Goal: Transaction & Acquisition: Subscribe to service/newsletter

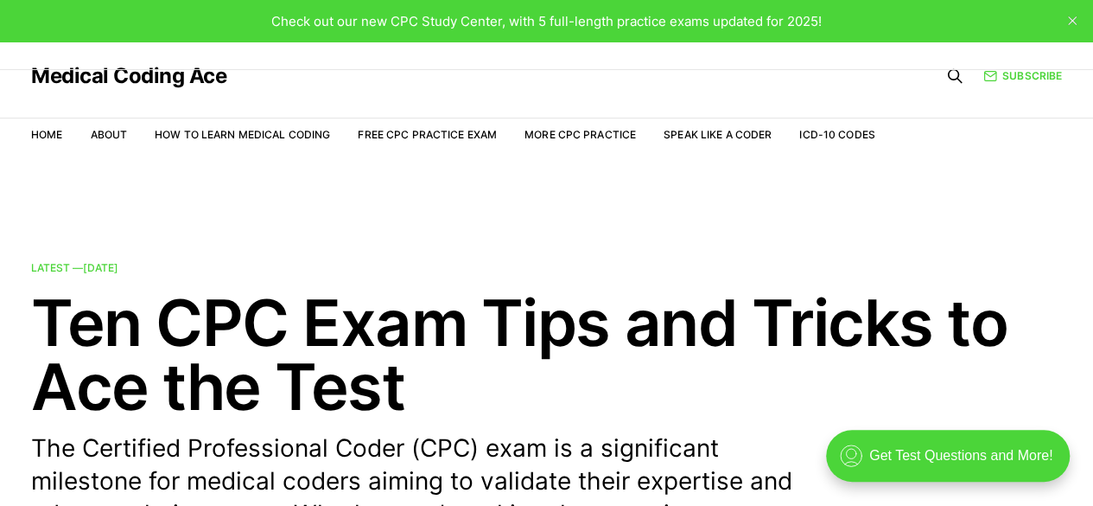
click at [586, 11] on div "Check out our new CPC Study Center, with 5 full-length practice exams updated f…" at bounding box center [546, 21] width 550 height 20
click at [578, 14] on span "Check out our new CPC Study Center, with 5 full-length practice exams updated f…" at bounding box center [546, 21] width 550 height 16
click at [717, 138] on link "Speak Like a Coder" at bounding box center [718, 134] width 108 height 13
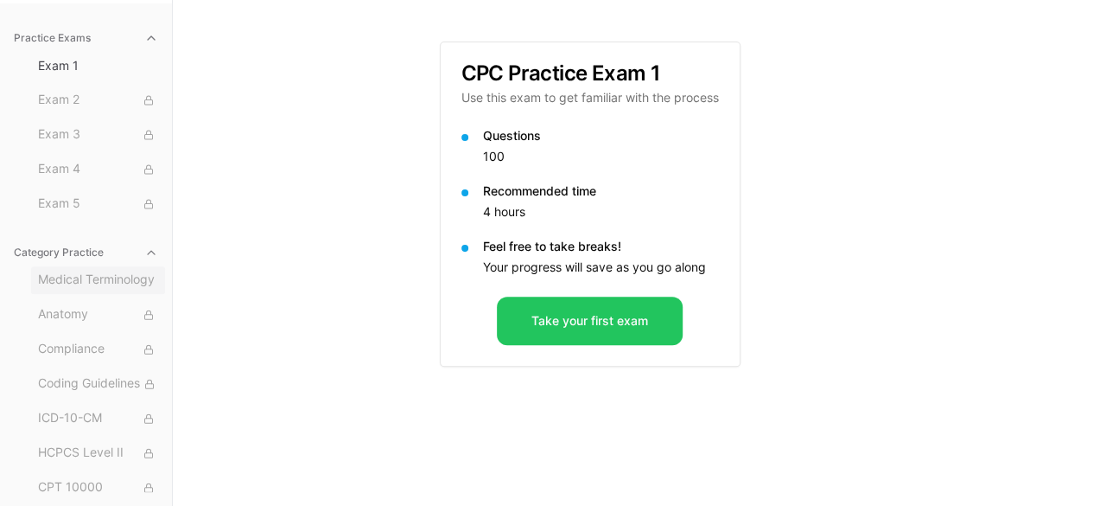
click at [60, 285] on span "Medical Terminology" at bounding box center [98, 279] width 120 height 19
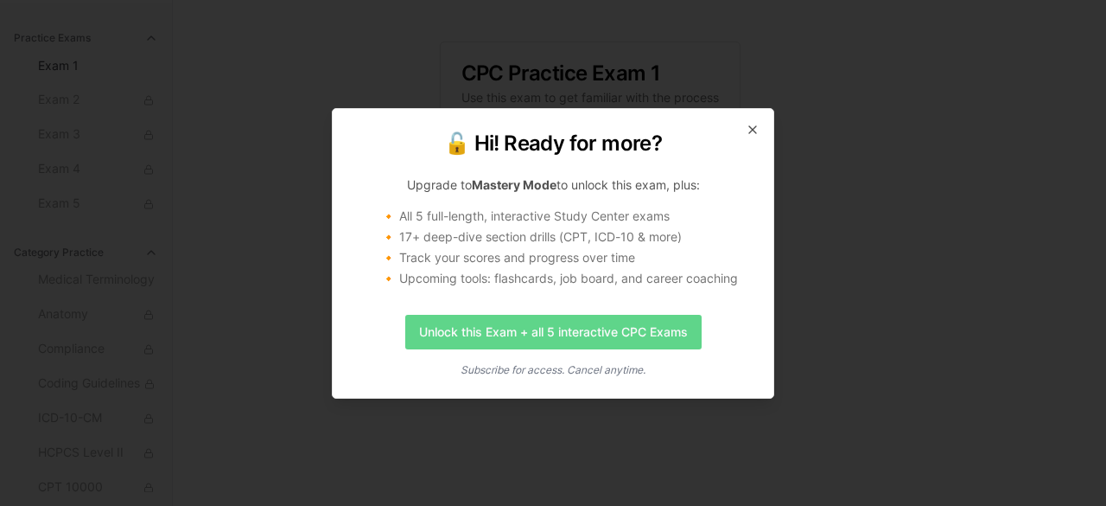
click at [480, 328] on link "Unlock this Exam + all 5 interactive CPC Exams" at bounding box center [553, 332] width 296 height 35
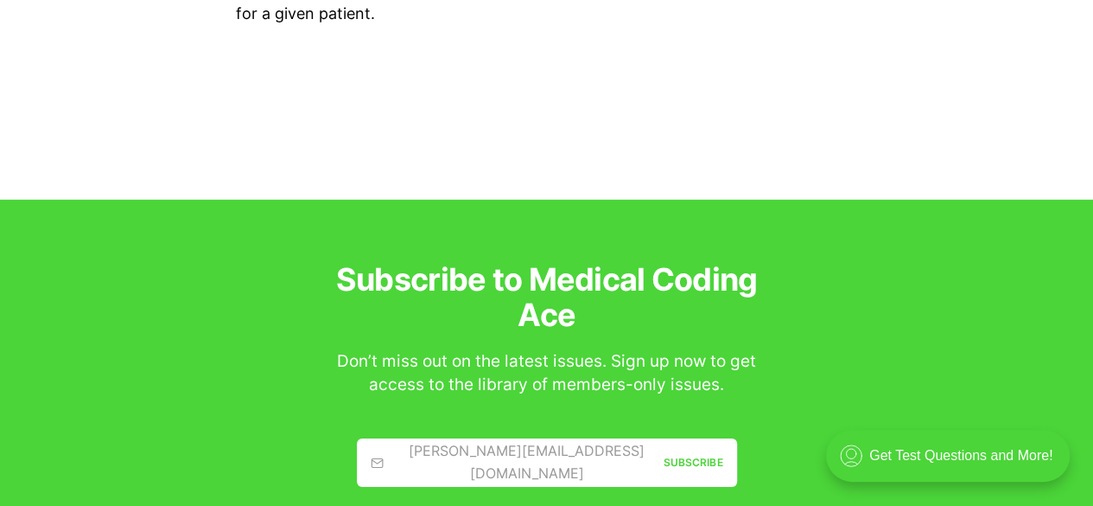
scroll to position [9074, 0]
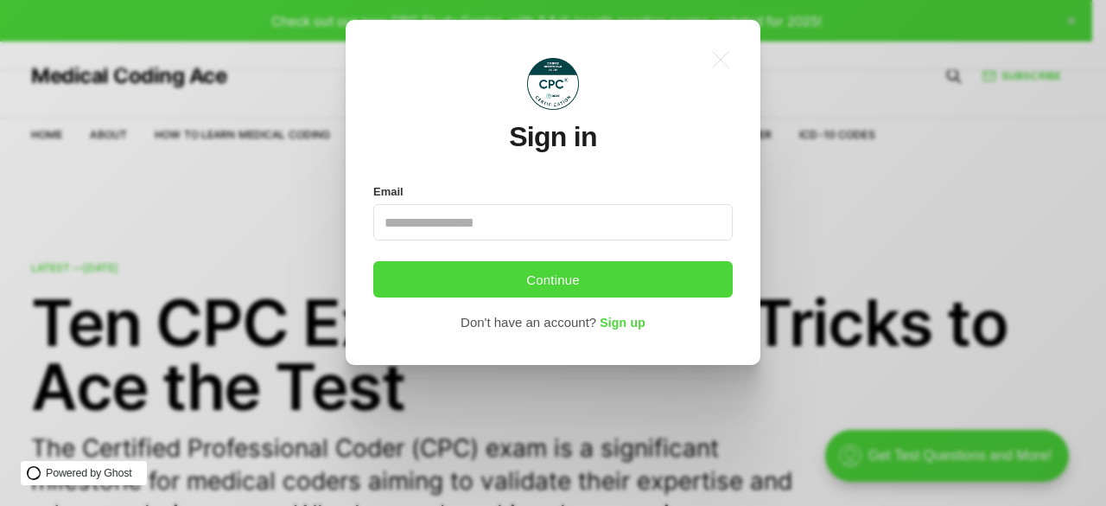
click at [882, 191] on div ".a{fill:none;stroke:currentColor;stroke-linecap:round;stroke-linejoin:round;str…" at bounding box center [566, 253] width 1132 height 506
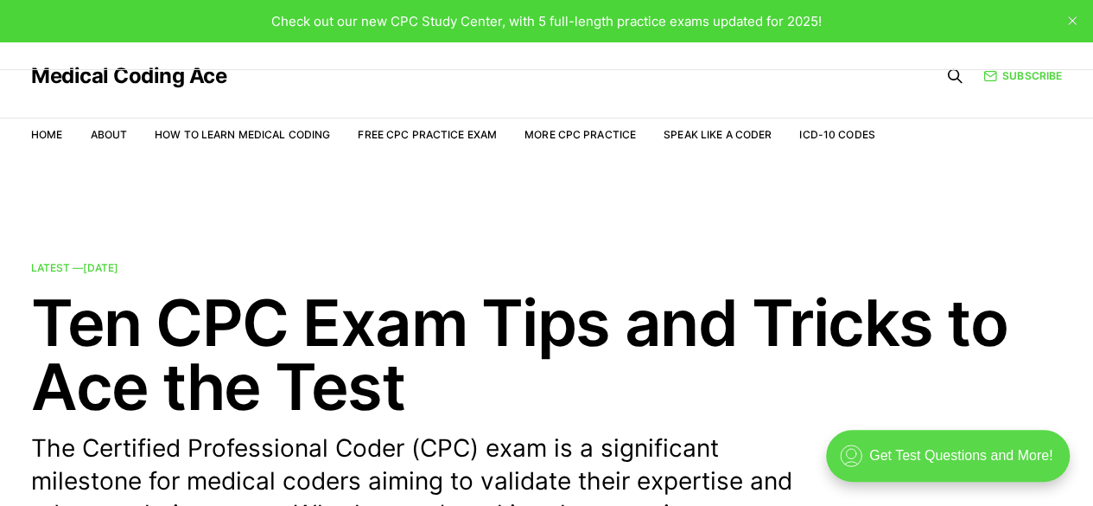
click at [886, 456] on div ".cls-1{fill:none;stroke:currentColor;stroke-linecap:round;stroke-linejoin:round…" at bounding box center [948, 455] width 244 height 52
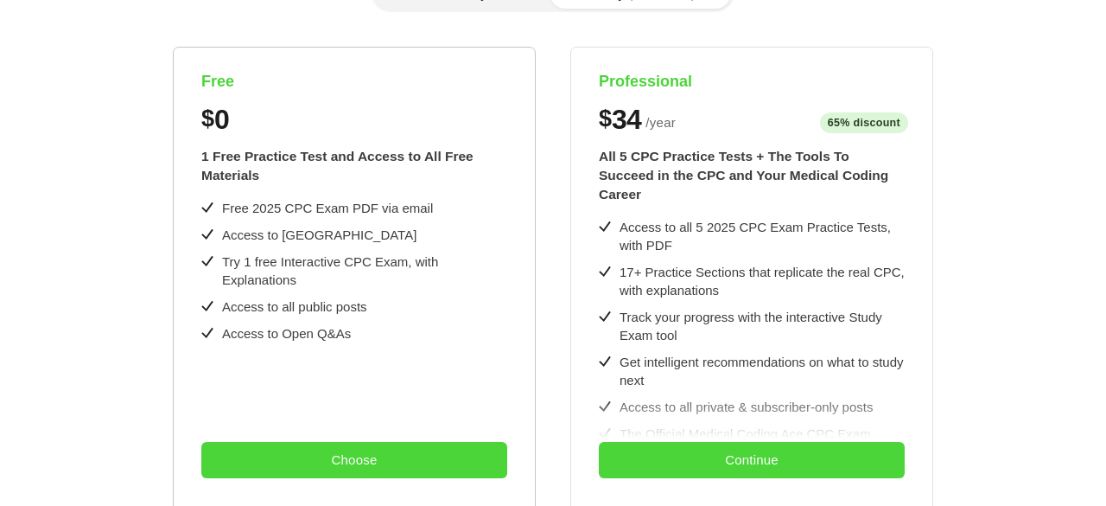
scroll to position [346, 0]
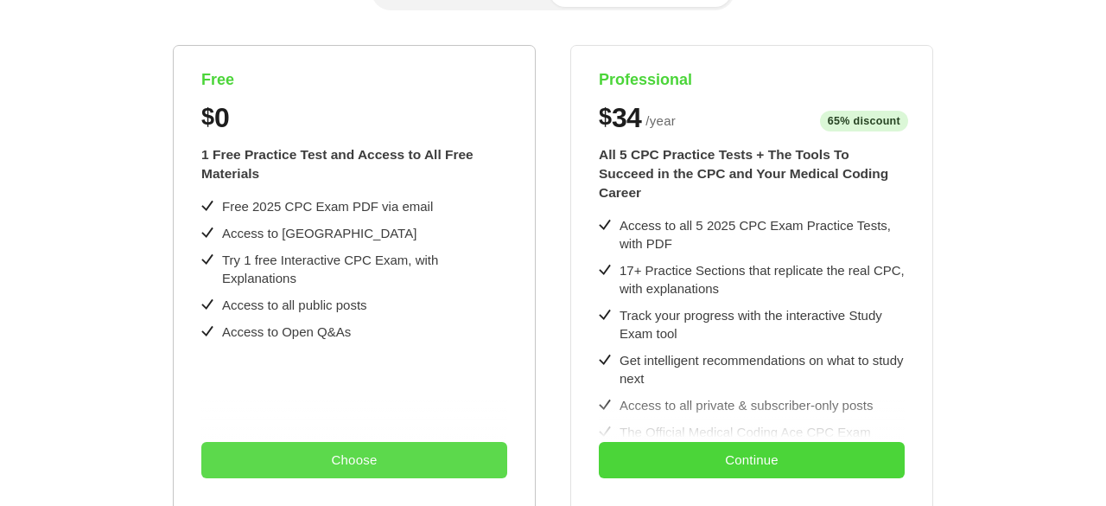
click at [374, 462] on button "Choose" at bounding box center [354, 460] width 306 height 36
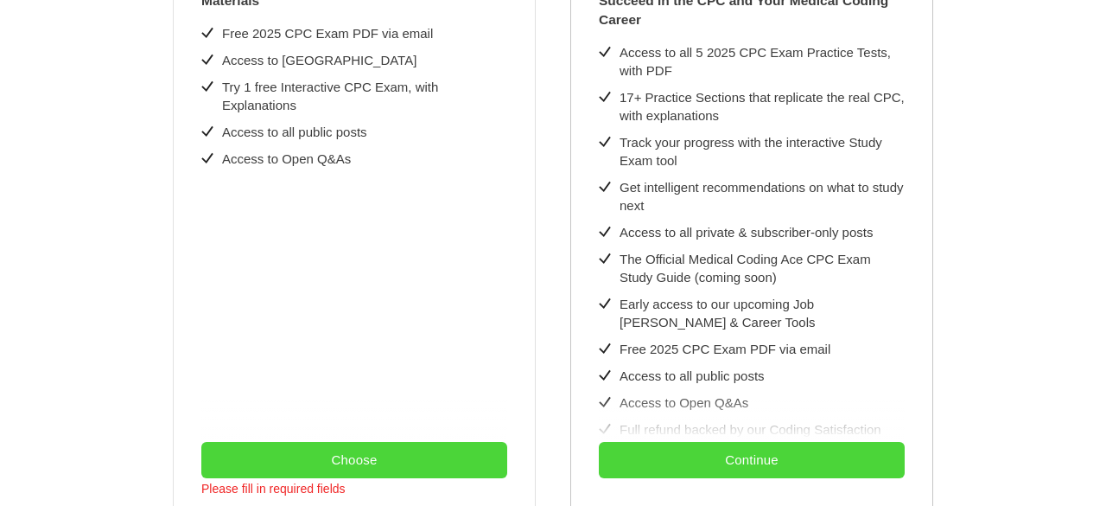
scroll to position [705, 0]
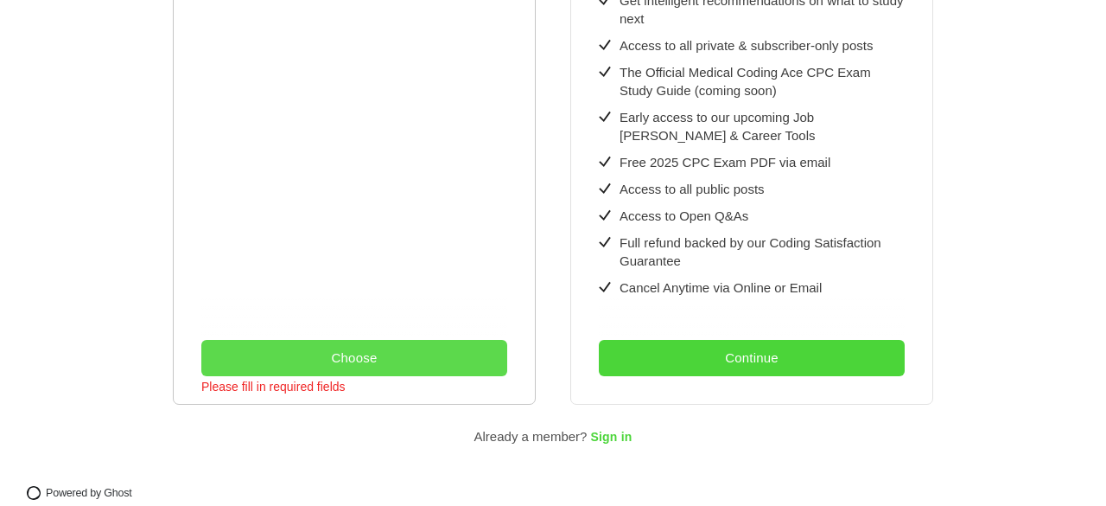
click at [342, 340] on button "Choose" at bounding box center [354, 358] width 306 height 36
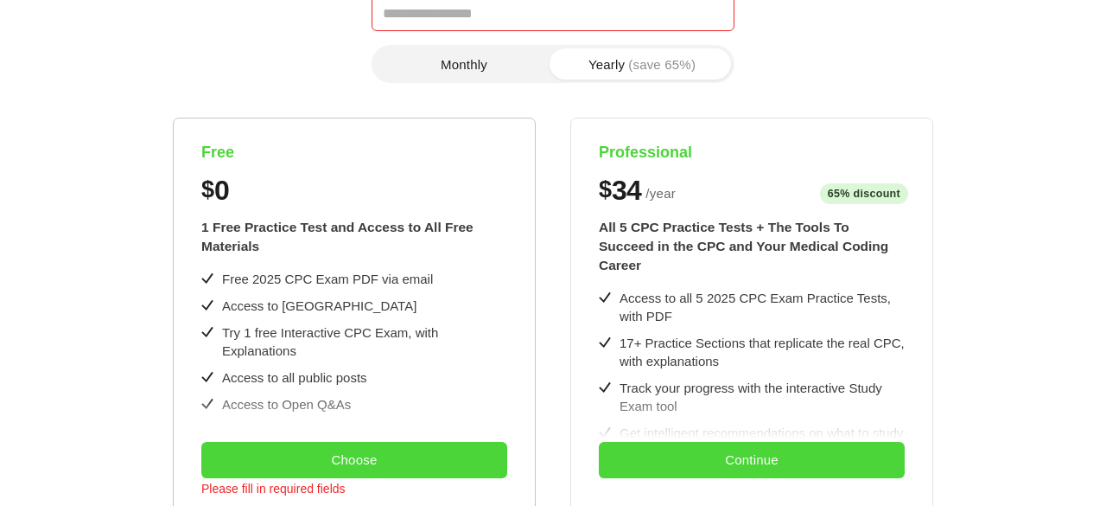
scroll to position [0, 0]
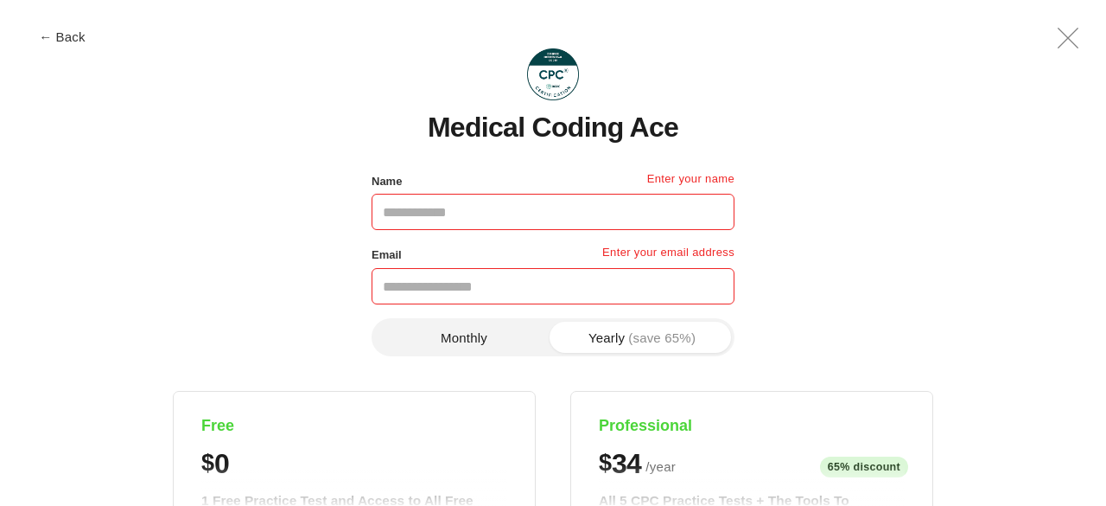
click at [500, 213] on input "Name" at bounding box center [553, 212] width 363 height 36
type input "*******"
click at [413, 277] on input "Email" at bounding box center [553, 286] width 363 height 36
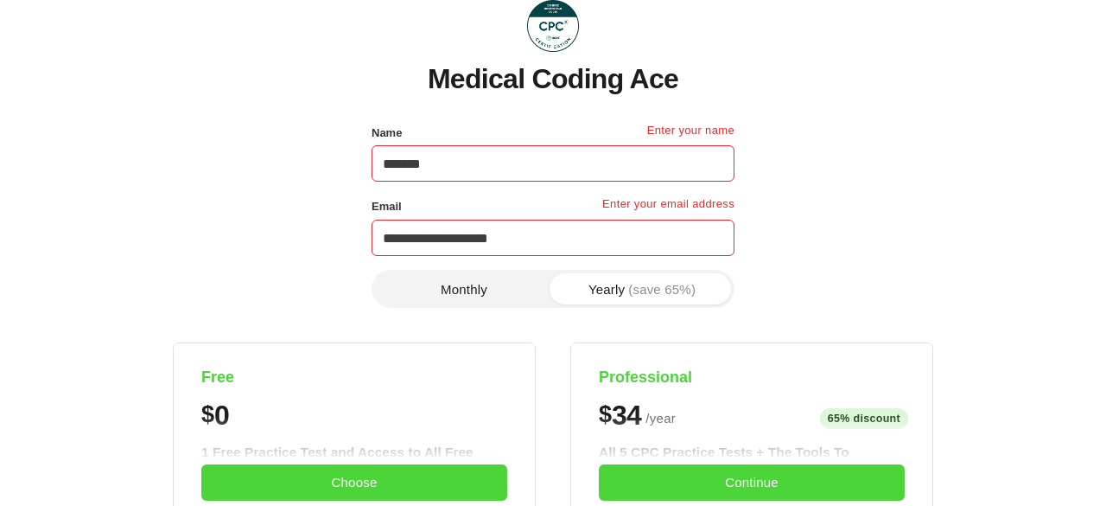
scroll to position [86, 0]
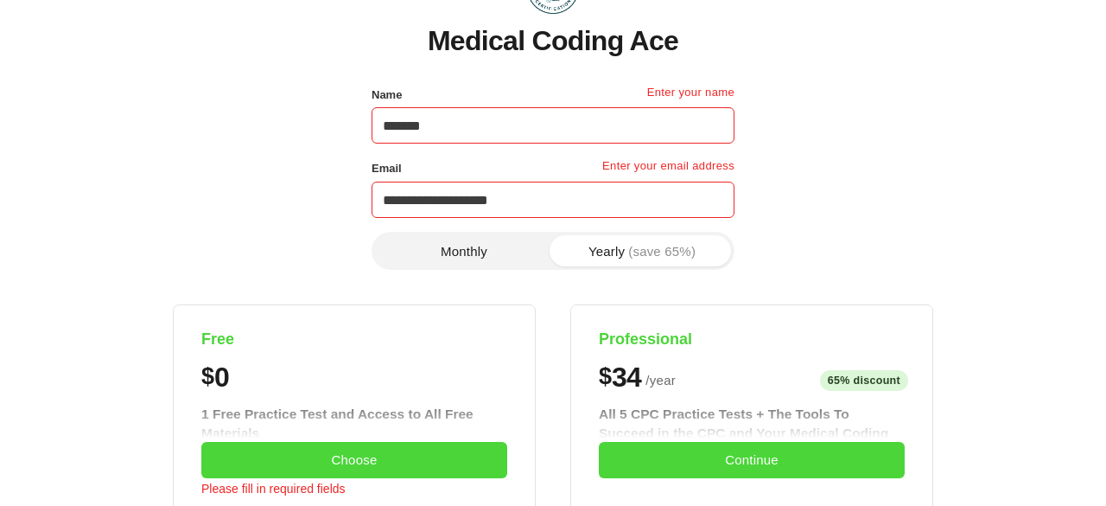
type input "**********"
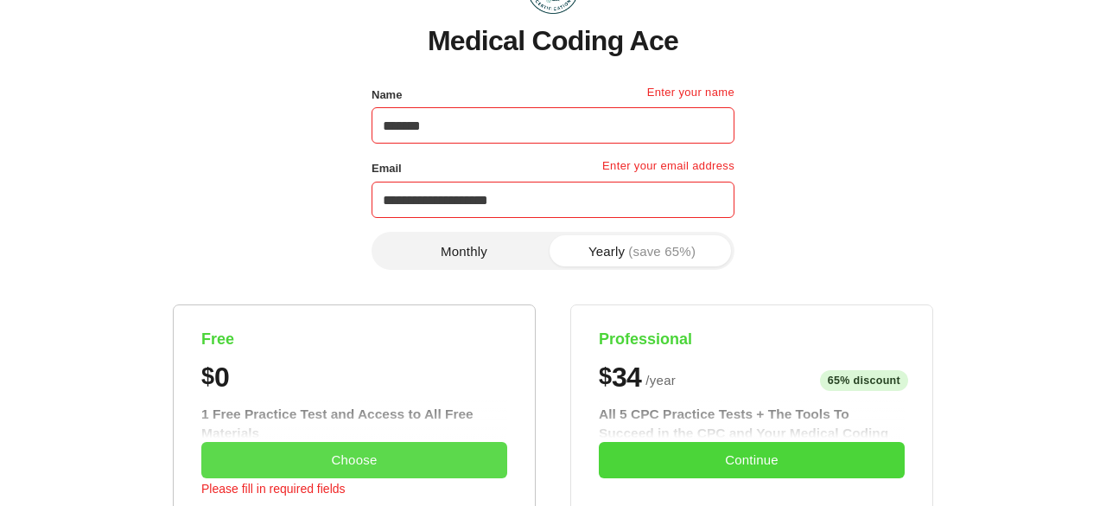
click at [354, 457] on button "Choose" at bounding box center [354, 460] width 306 height 36
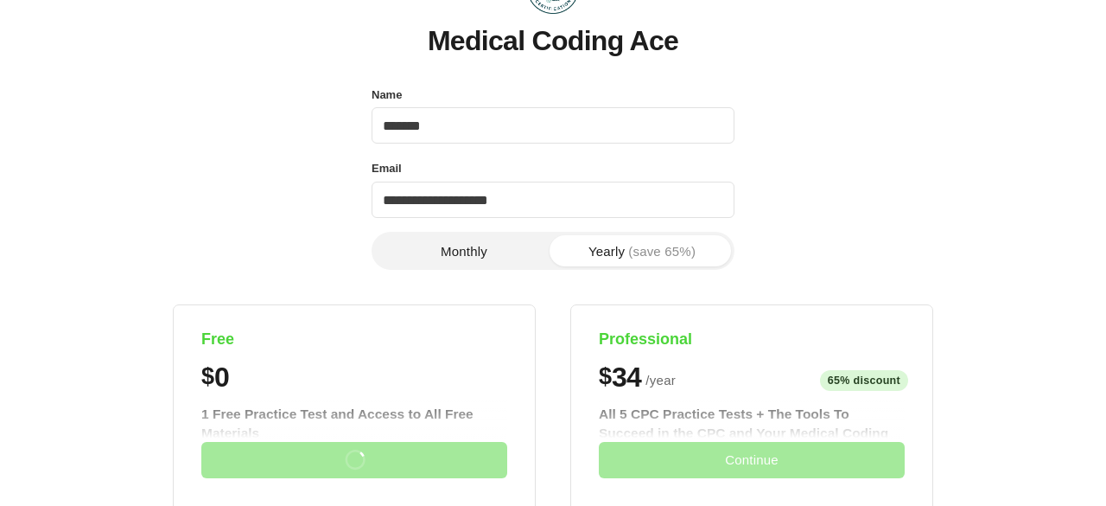
scroll to position [0, 0]
